Goal: Check status: Check status

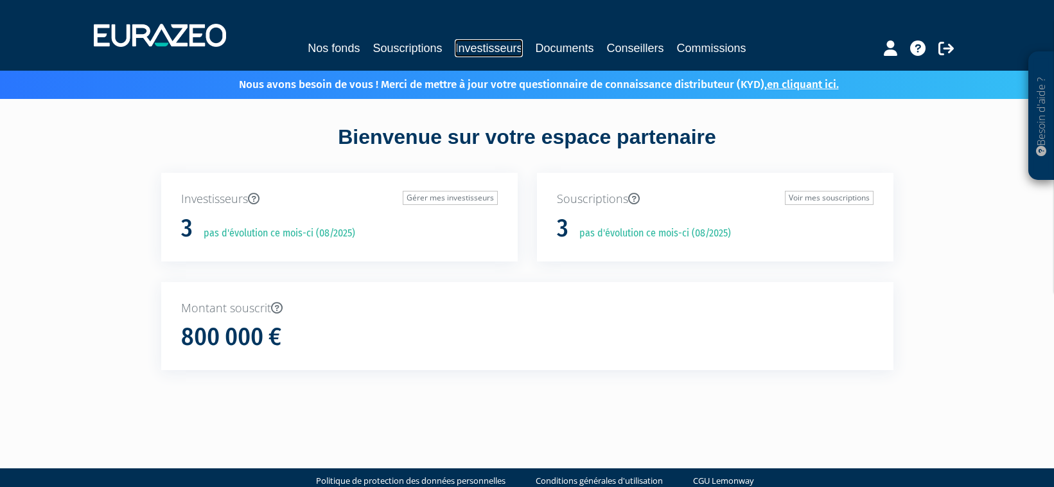
click at [502, 49] on link "Investisseurs" at bounding box center [488, 48] width 67 height 18
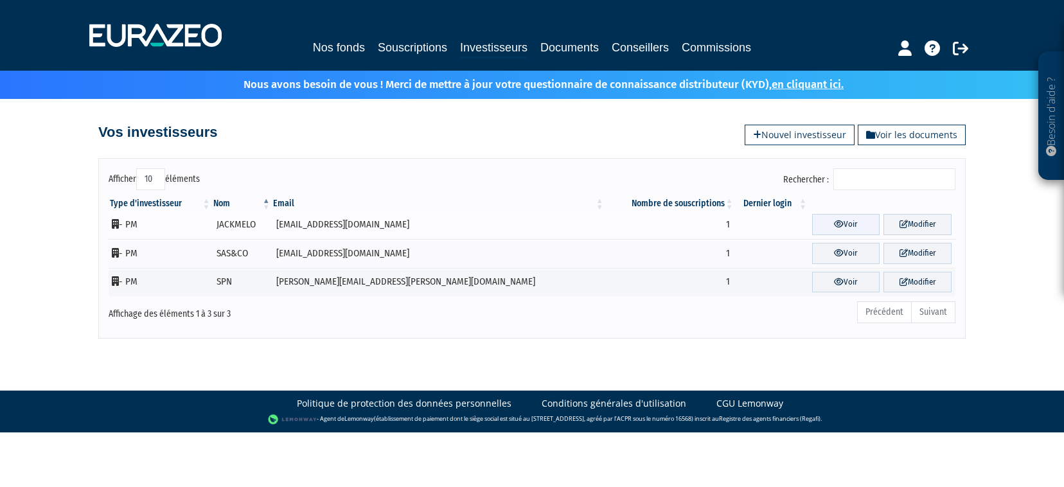
click at [826, 226] on link "Voir" at bounding box center [846, 224] width 68 height 21
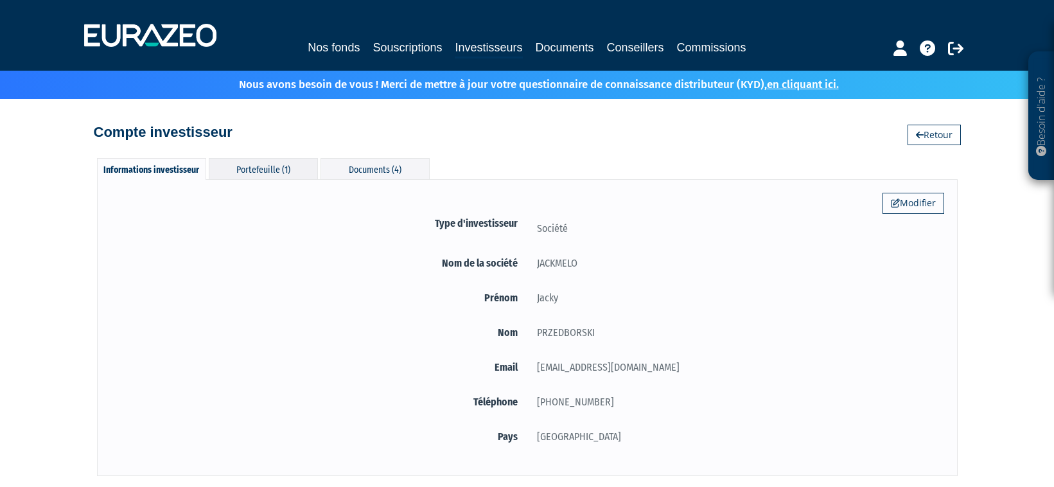
click at [274, 176] on div "Portefeuille (1)" at bounding box center [263, 168] width 109 height 21
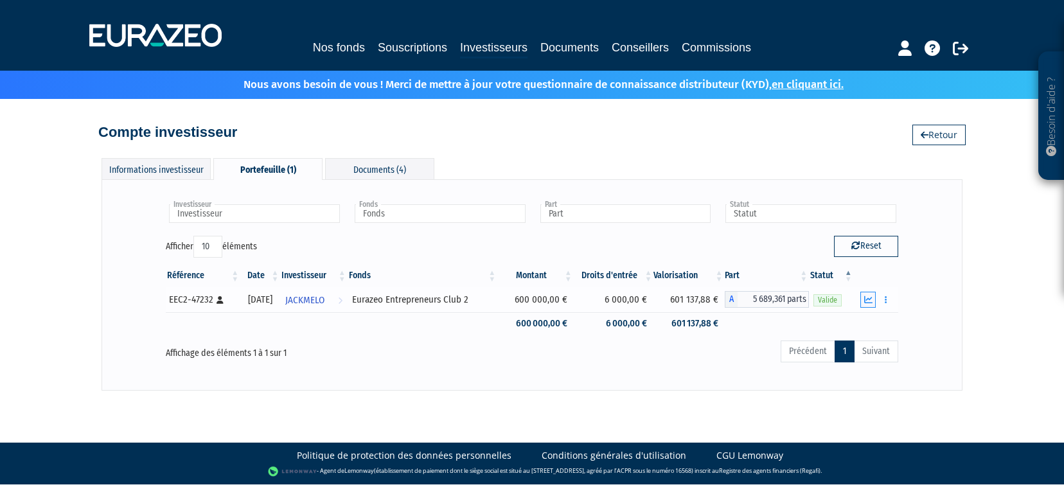
click at [869, 300] on icon "button" at bounding box center [868, 300] width 8 height 8
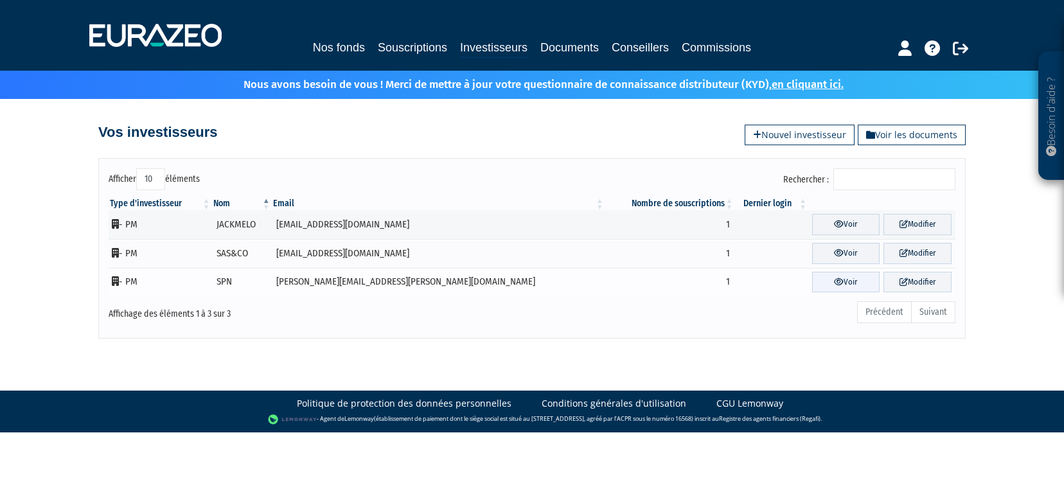
click at [821, 289] on link "Voir" at bounding box center [846, 282] width 68 height 21
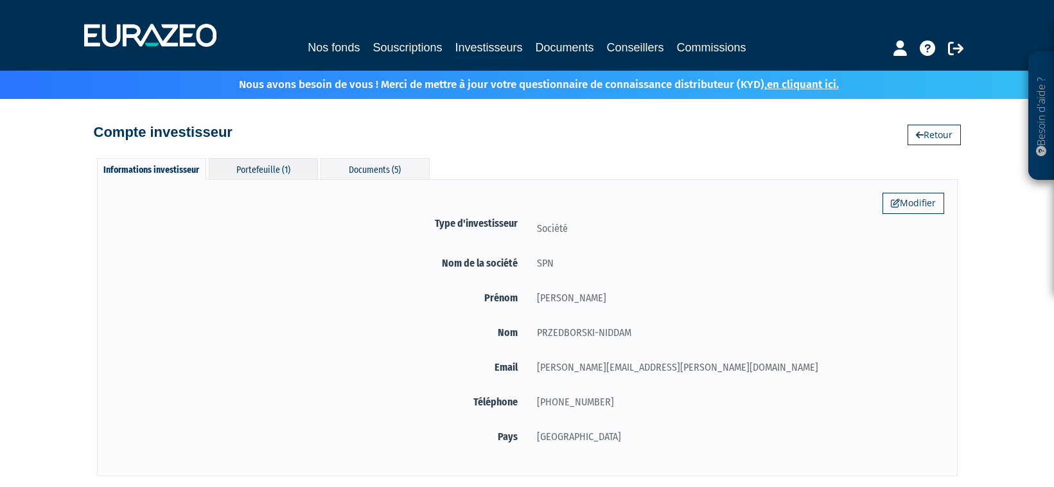
click at [266, 168] on div "Portefeuille (1)" at bounding box center [263, 168] width 109 height 21
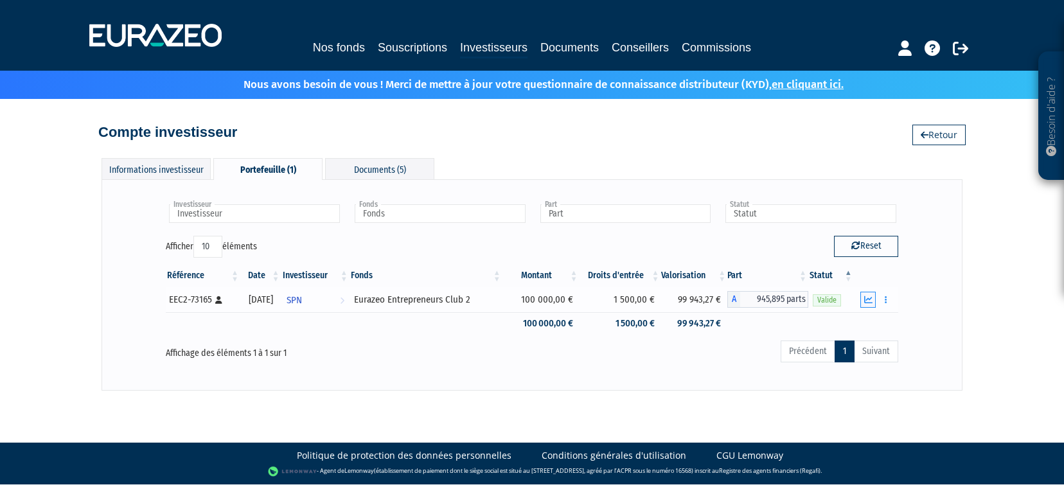
click at [871, 303] on icon "button" at bounding box center [868, 300] width 8 height 8
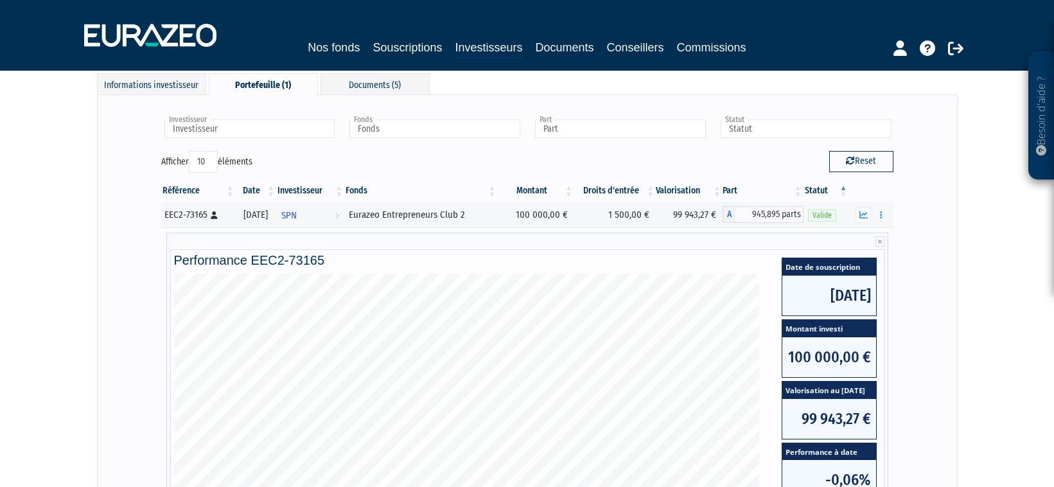
scroll to position [21, 0]
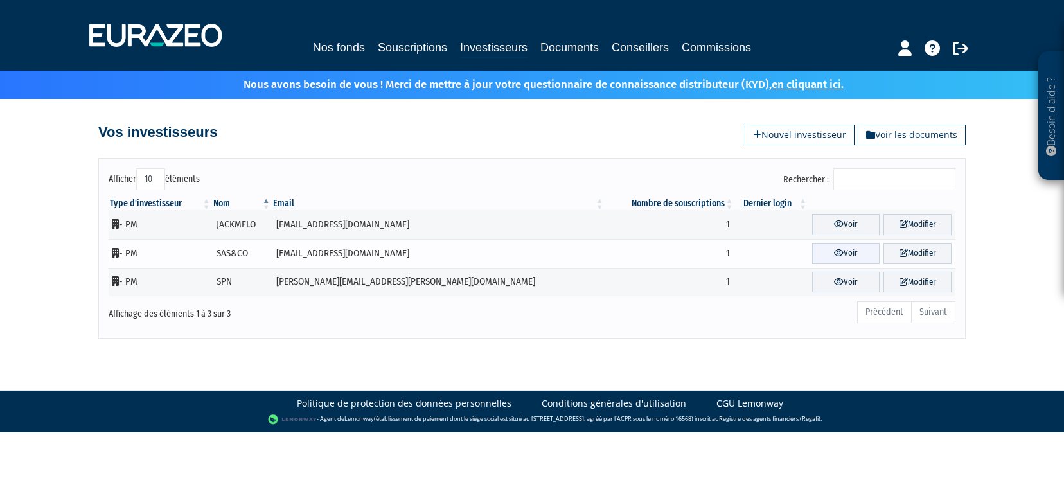
click at [830, 253] on link "Voir" at bounding box center [846, 253] width 68 height 21
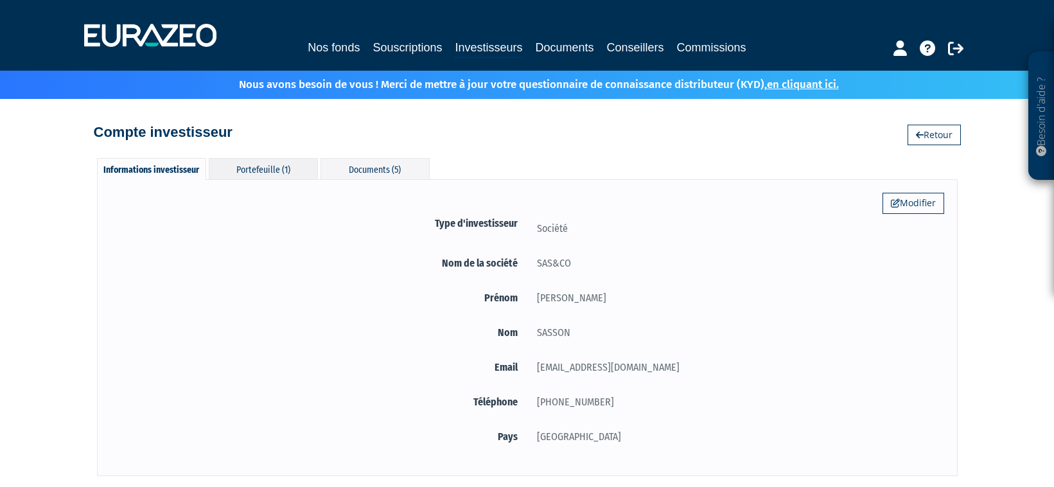
click at [242, 171] on div "Portefeuille (1)" at bounding box center [263, 168] width 109 height 21
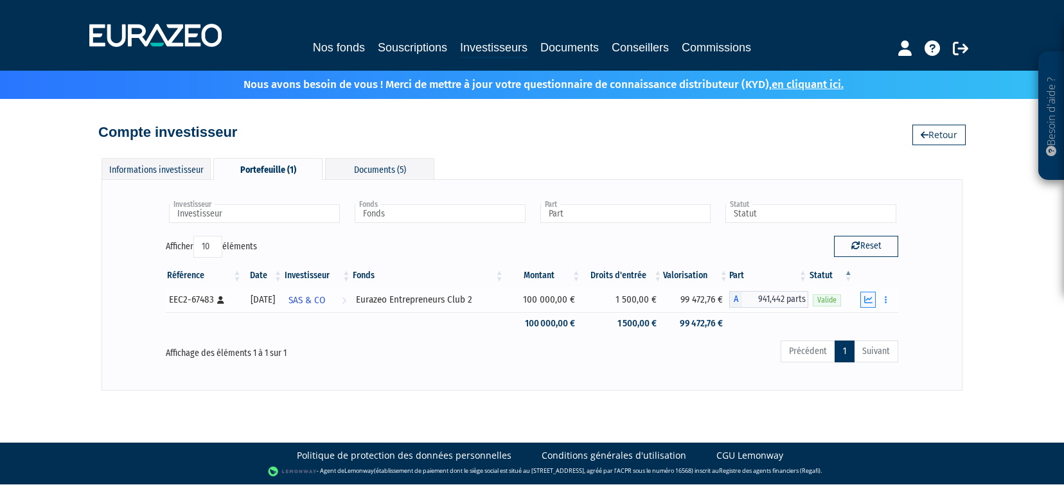
click at [869, 299] on icon "button" at bounding box center [868, 300] width 8 height 8
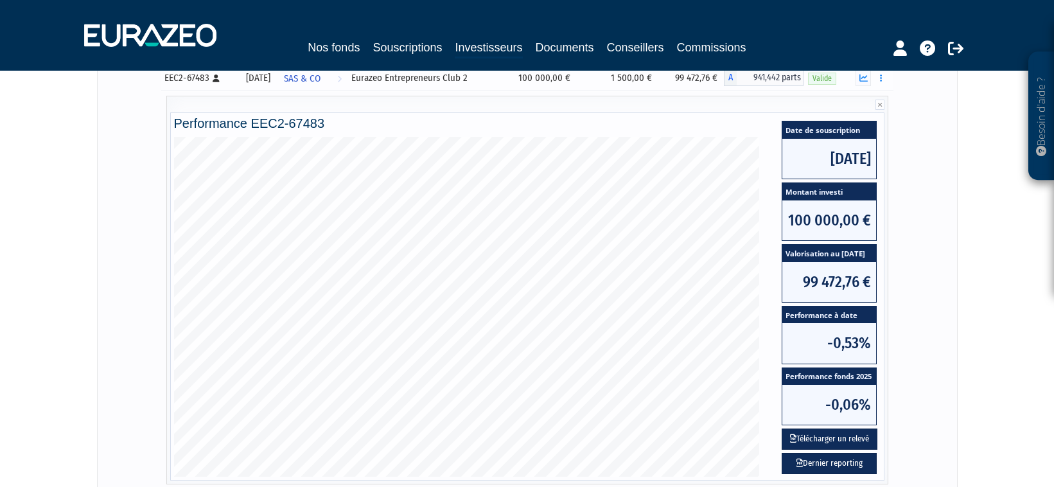
scroll to position [236, 0]
